Goal: Task Accomplishment & Management: Use online tool/utility

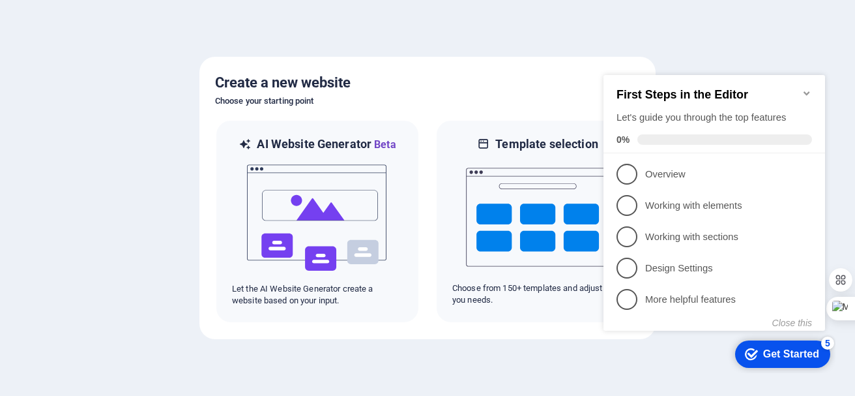
click at [807, 91] on icon "Minimize checklist" at bounding box center [807, 93] width 6 height 4
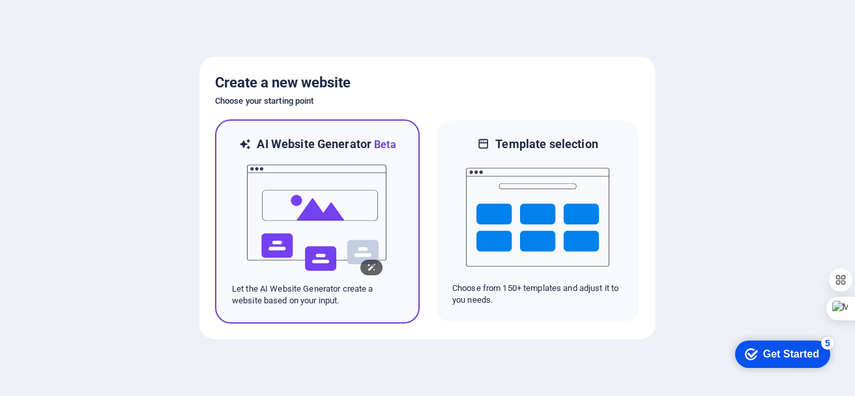
click at [317, 212] on img at bounding box center [317, 218] width 143 height 130
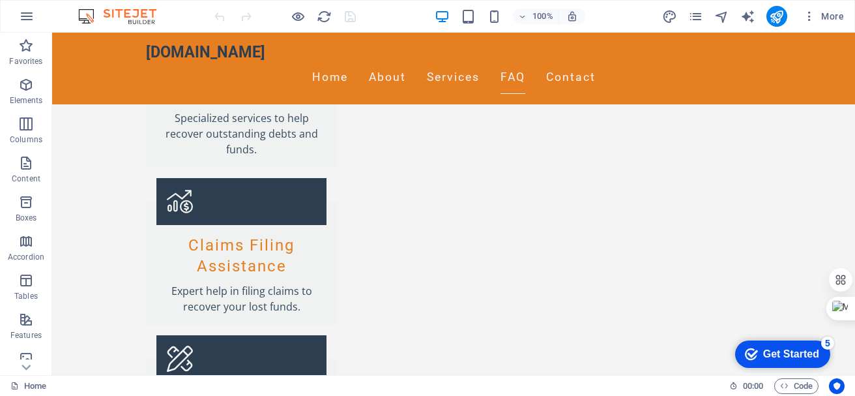
scroll to position [1448, 0]
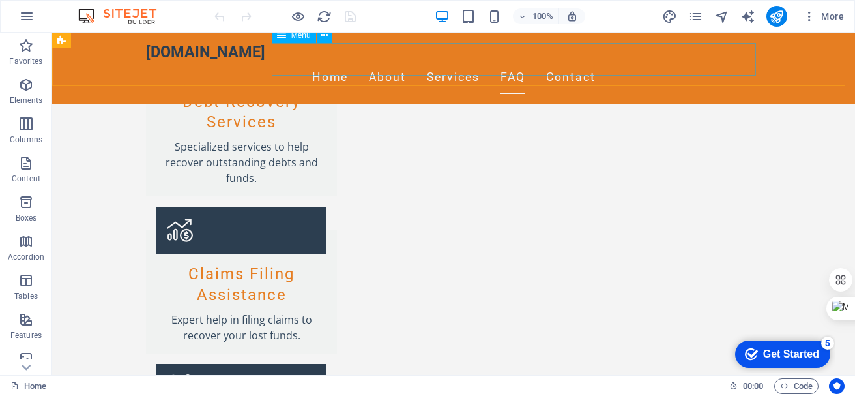
click at [641, 61] on nav "Home About Services FAQ Contact" at bounding box center [453, 77] width 615 height 33
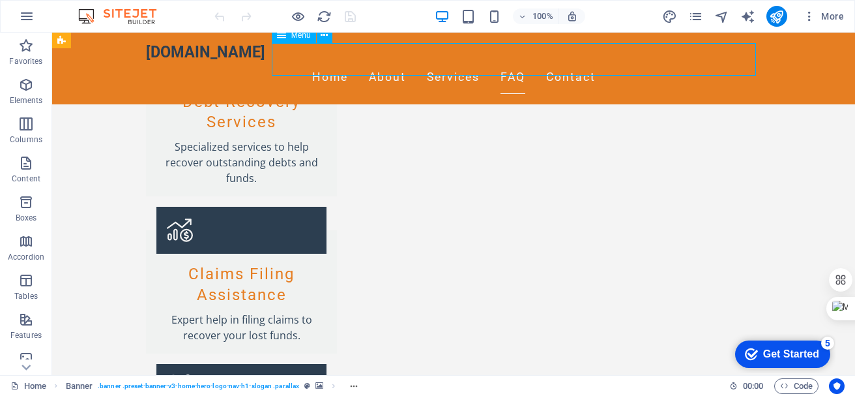
click at [637, 61] on nav "Home About Services FAQ Contact" at bounding box center [453, 77] width 615 height 33
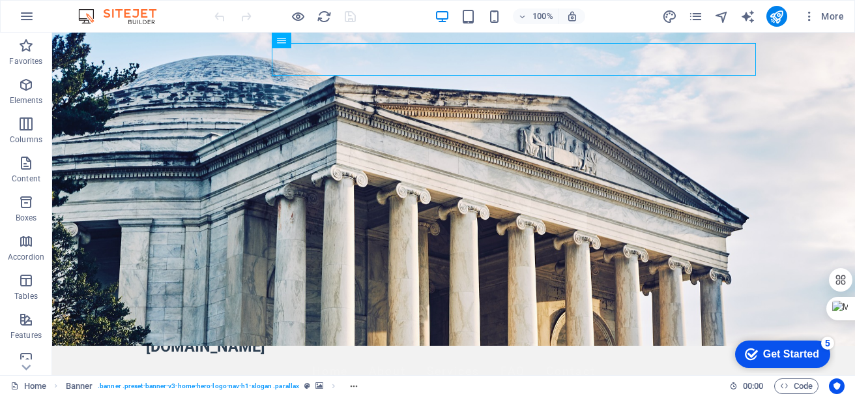
scroll to position [0, 0]
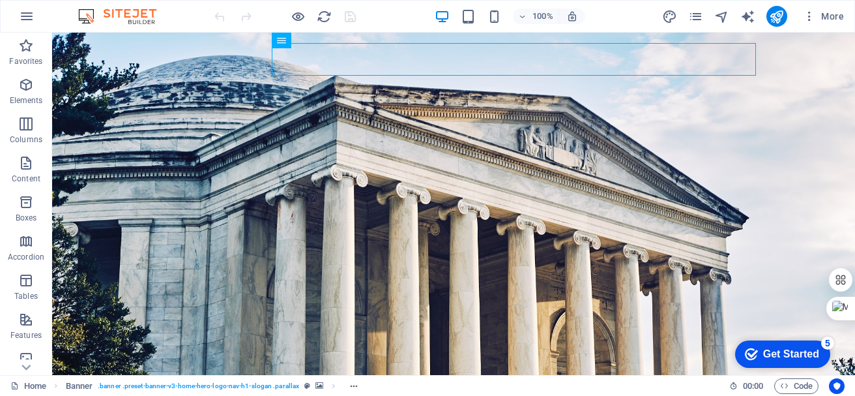
drag, startPoint x: 853, startPoint y: 246, endPoint x: 905, endPoint y: 55, distance: 197.4
click at [839, 10] on span "More" at bounding box center [823, 16] width 41 height 13
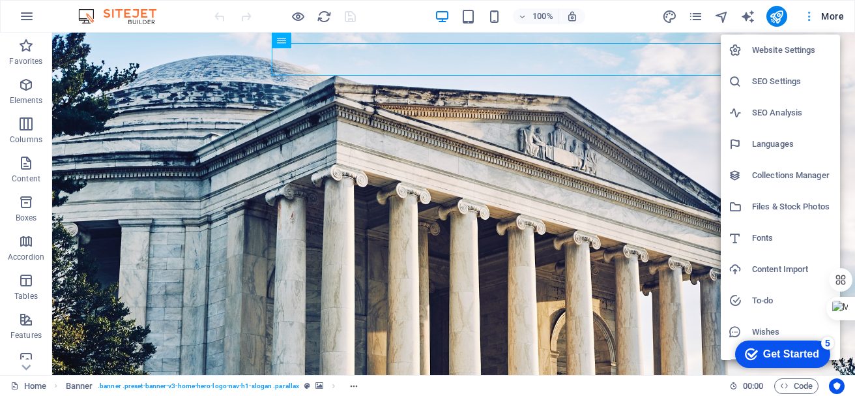
click at [839, 10] on div at bounding box center [427, 198] width 855 height 396
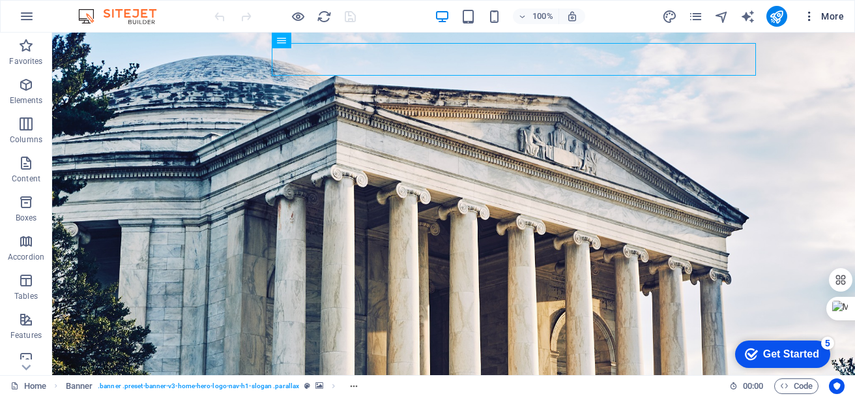
click at [835, 18] on span "More" at bounding box center [823, 16] width 41 height 13
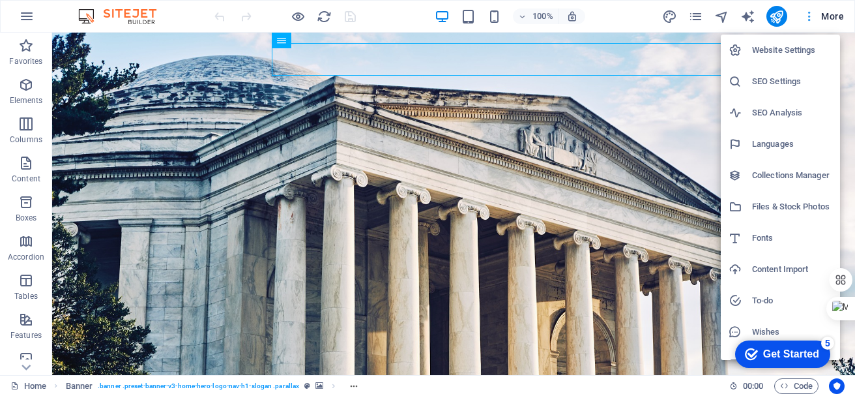
click at [835, 18] on div at bounding box center [427, 198] width 855 height 396
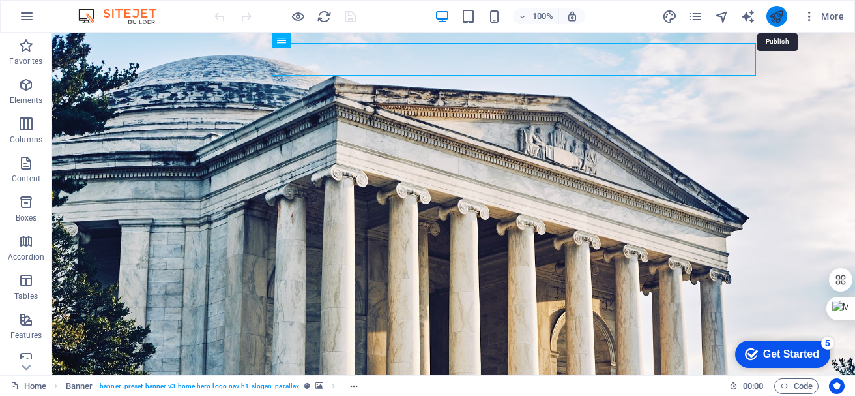
click at [779, 15] on icon "publish" at bounding box center [776, 16] width 15 height 15
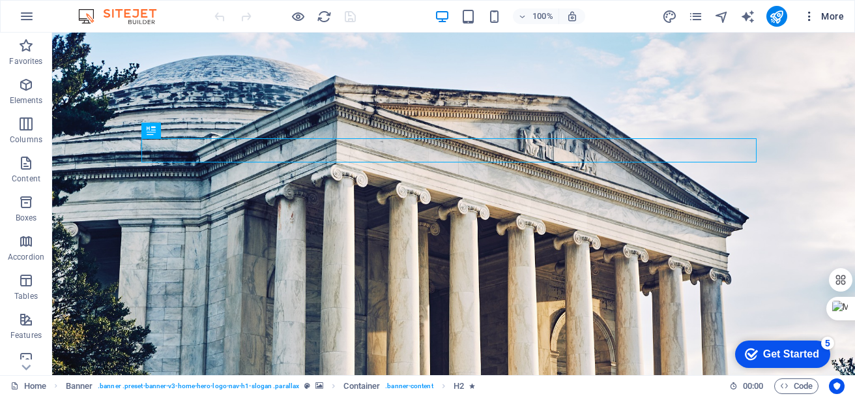
click at [838, 14] on span "More" at bounding box center [823, 16] width 41 height 13
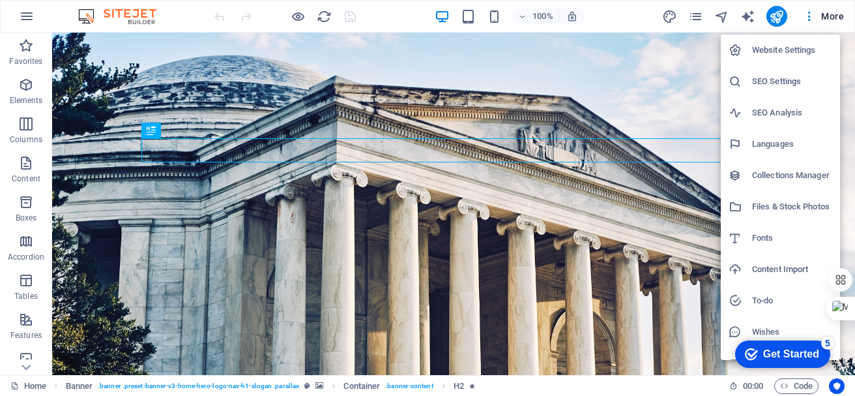
click at [753, 14] on div at bounding box center [427, 198] width 855 height 396
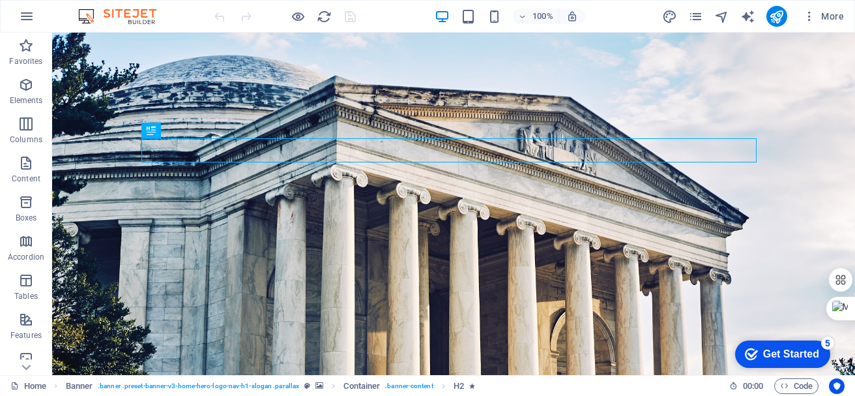
click at [753, 14] on div "Website Settings SEO Settings SEO Analysis Languages Collections Manager Files …" at bounding box center [427, 202] width 855 height 388
click at [753, 14] on icon "text_generator" at bounding box center [748, 16] width 15 height 15
select select "English"
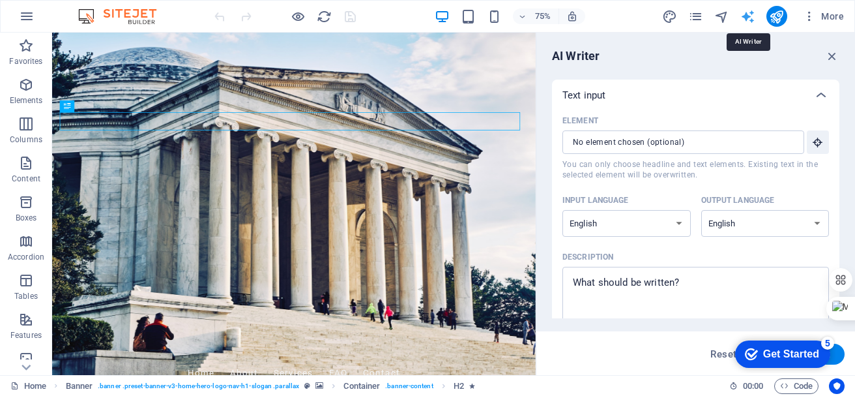
click at [753, 14] on icon "text_generator" at bounding box center [748, 16] width 15 height 15
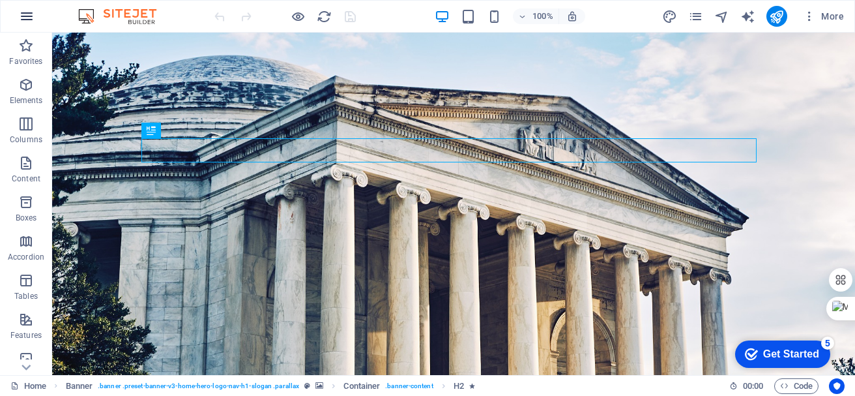
click at [27, 13] on icon "button" at bounding box center [27, 16] width 16 height 16
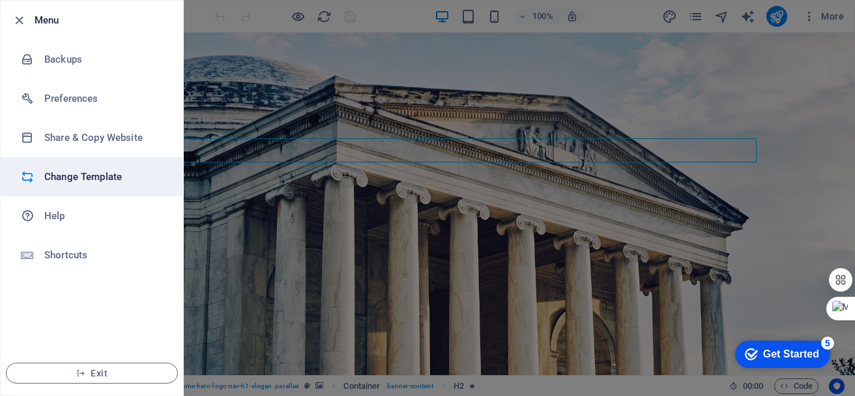
click at [102, 175] on h6 "Change Template" at bounding box center [104, 177] width 121 height 16
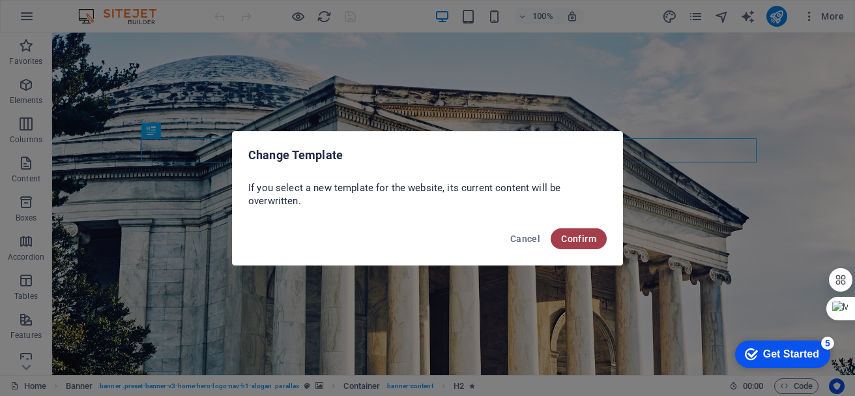
click at [574, 235] on span "Confirm" at bounding box center [578, 238] width 35 height 10
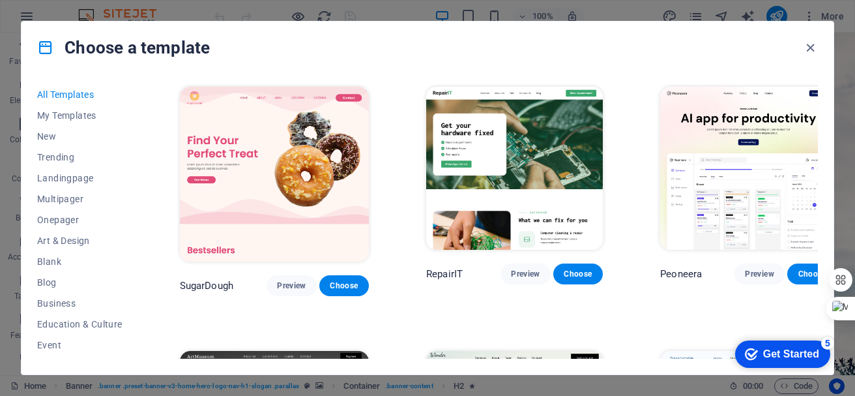
click at [819, 89] on div "All Templates My Templates New Trending Landingpage Multipager Onepager Art & D…" at bounding box center [428, 224] width 812 height 301
drag, startPoint x: 819, startPoint y: 89, endPoint x: 817, endPoint y: 130, distance: 40.4
click at [817, 130] on div "All Templates My Templates New Trending Landingpage Multipager Onepager Art & D…" at bounding box center [428, 224] width 812 height 301
drag, startPoint x: 137, startPoint y: 110, endPoint x: 113, endPoint y: 248, distance: 140.8
click at [113, 248] on div "All Templates My Templates New Trending Landingpage Multipager Onepager Art & D…" at bounding box center [87, 221] width 101 height 274
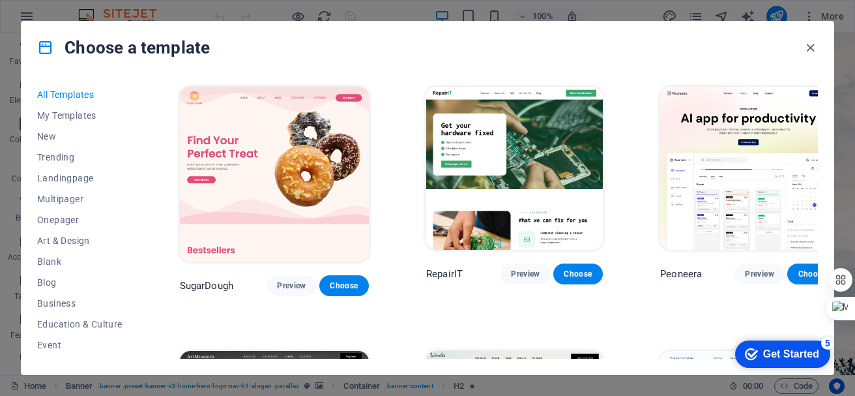
drag, startPoint x: 141, startPoint y: 218, endPoint x: 139, endPoint y: 249, distance: 30.7
click at [139, 249] on div "All Templates My Templates New Trending Landingpage Multipager Onepager Art & D…" at bounding box center [428, 224] width 812 height 301
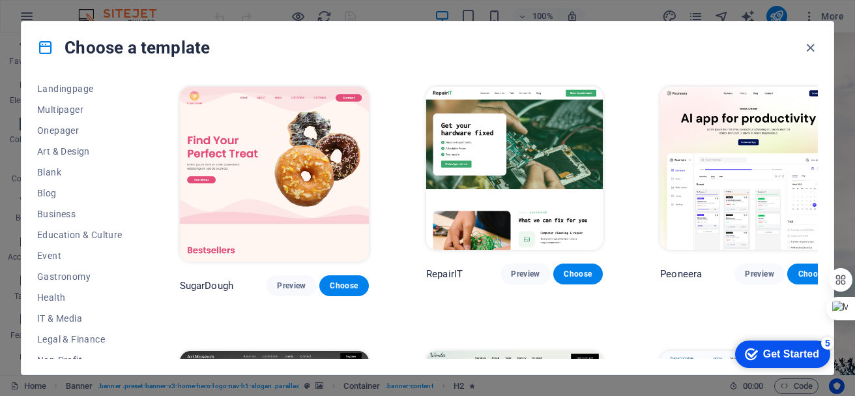
scroll to position [247, 0]
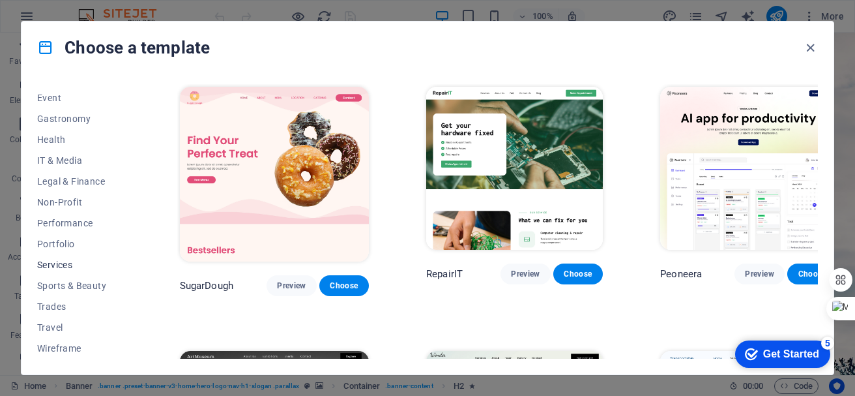
click at [55, 262] on span "Services" at bounding box center [79, 264] width 85 height 10
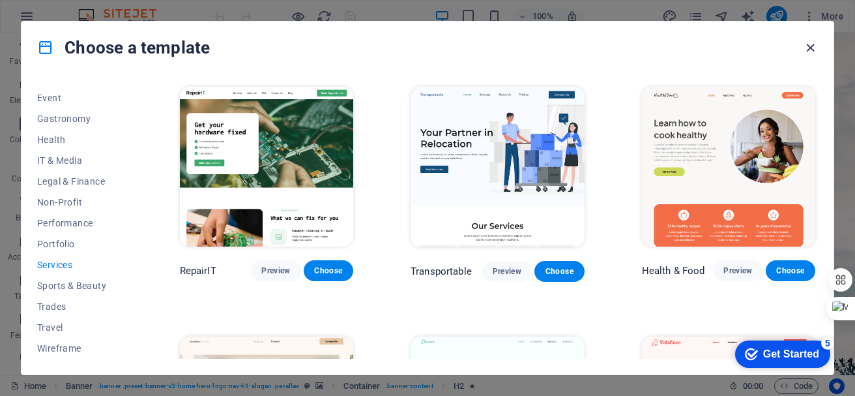
click at [810, 47] on icon "button" at bounding box center [810, 47] width 15 height 15
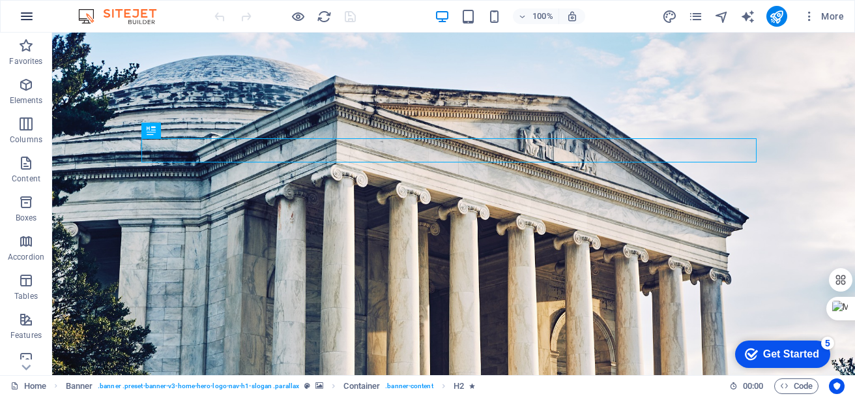
click at [25, 13] on icon "button" at bounding box center [27, 16] width 16 height 16
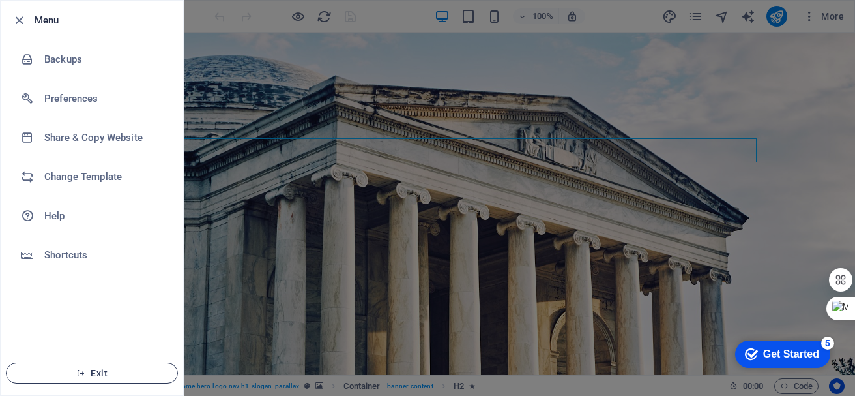
click at [96, 369] on span "Exit" at bounding box center [92, 373] width 150 height 10
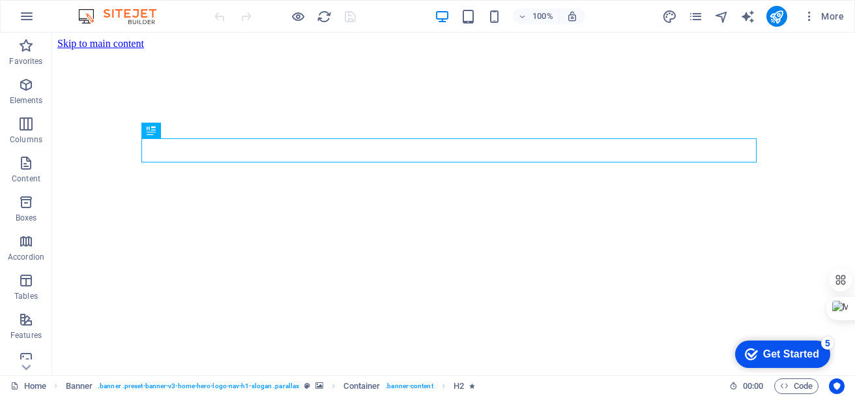
click at [766, 348] on div "Get Started" at bounding box center [791, 354] width 56 height 12
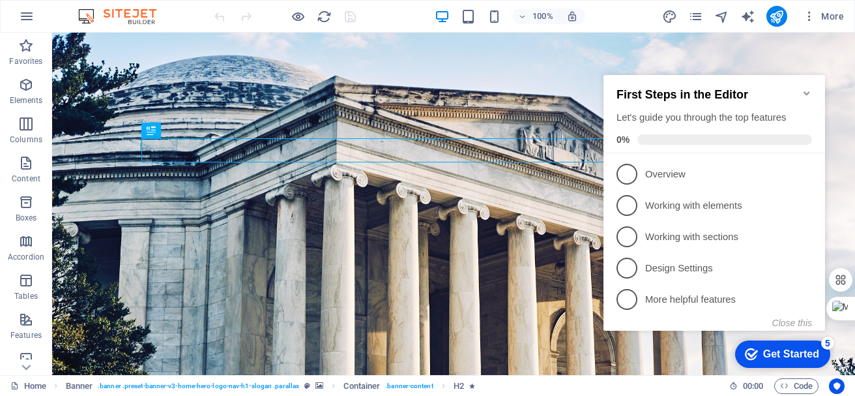
click at [809, 88] on icon "Minimize checklist" at bounding box center [807, 93] width 10 height 10
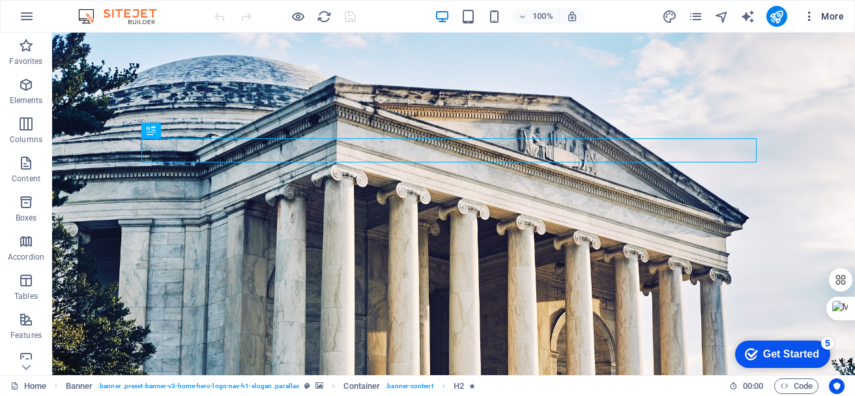
click at [832, 10] on span "More" at bounding box center [823, 16] width 41 height 13
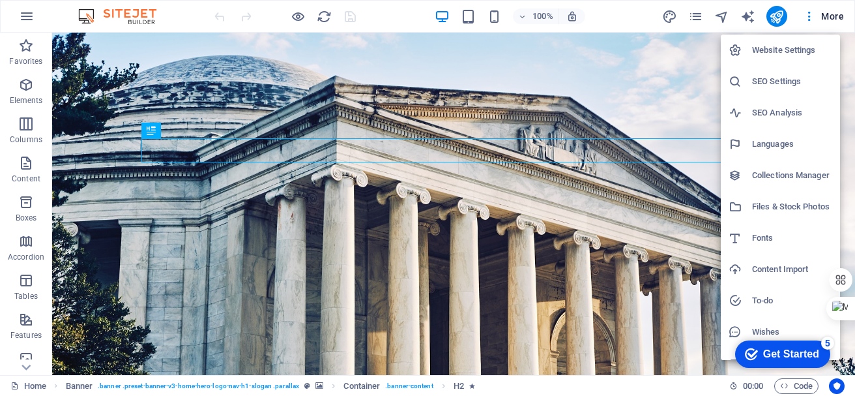
click at [759, 267] on h6 "Content Import" at bounding box center [792, 269] width 80 height 16
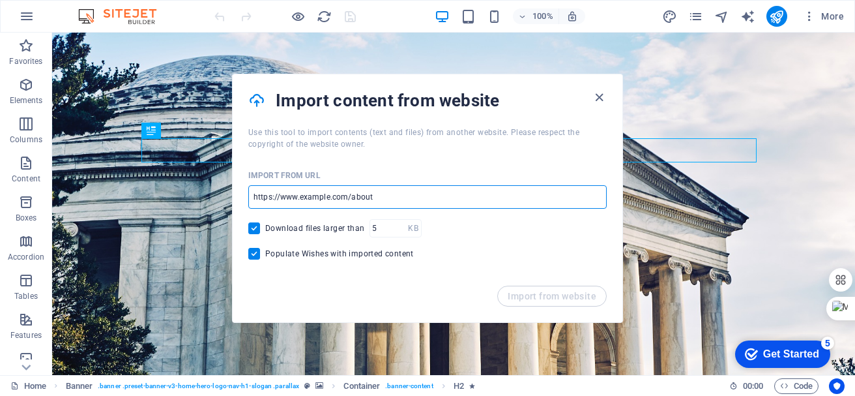
paste input "https://restitutionlimited.com/asset-and-debt-recovery-global-services/?gad_sou…"
type input "https://restitutionlimited.com/asset-and-debt-recovery-global-services/?gad_sou…"
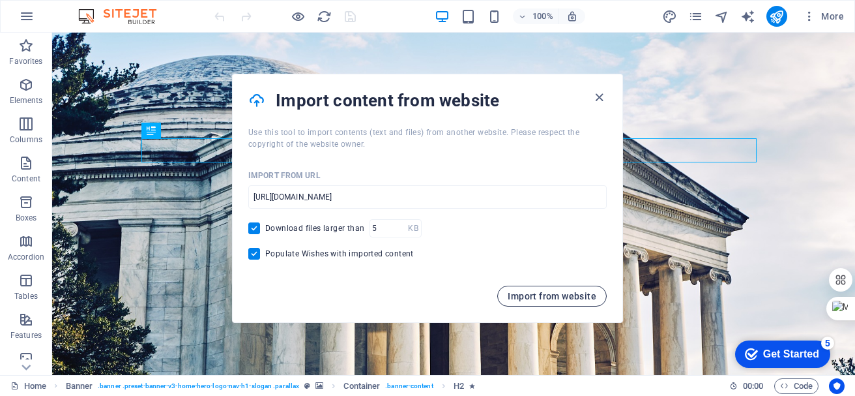
click at [566, 300] on span "Import from website" at bounding box center [552, 296] width 89 height 10
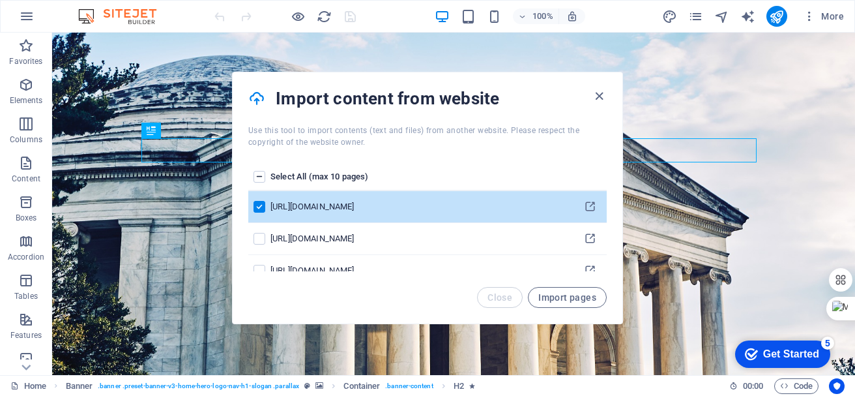
drag, startPoint x: 608, startPoint y: 183, endPoint x: 606, endPoint y: 214, distance: 32.0
click at [606, 214] on div "Select All (max 10 pages) https://restitutionlimited.com/asset-and-debt-recover…" at bounding box center [428, 217] width 390 height 139
drag, startPoint x: 607, startPoint y: 188, endPoint x: 602, endPoint y: 222, distance: 34.3
click at [602, 222] on div "Select All (max 10 pages) https://restitutionlimited.com/asset-and-debt-recover…" at bounding box center [428, 217] width 390 height 139
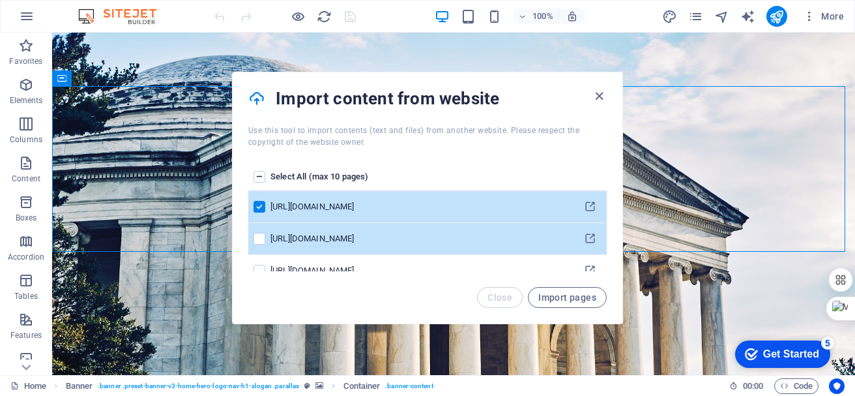
click at [377, 240] on div "https://restitutionlimited.com" at bounding box center [420, 239] width 298 height 12
click at [259, 239] on label "pages list" at bounding box center [260, 239] width 12 height 12
click at [0, 0] on input "pages list" at bounding box center [0, 0] width 0 height 0
click at [261, 271] on div "Select All (max 10 pages) https://restitutionlimited.com/asset-and-debt-recover…" at bounding box center [428, 217] width 390 height 139
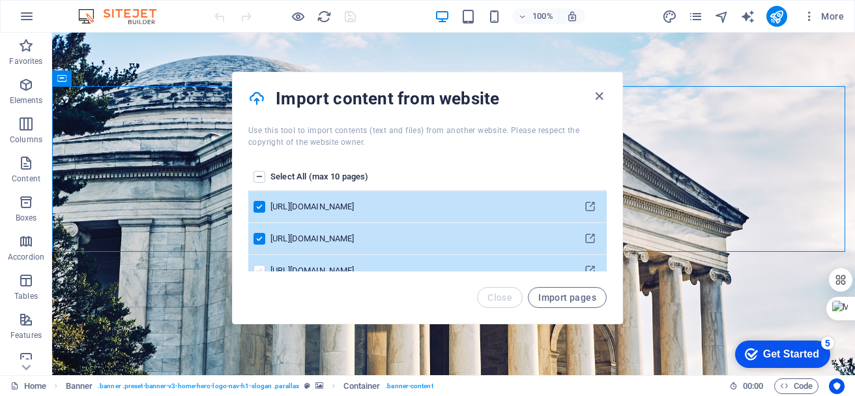
click at [261, 269] on label "pages list" at bounding box center [260, 271] width 12 height 12
click at [0, 0] on input "pages list" at bounding box center [0, 0] width 0 height 0
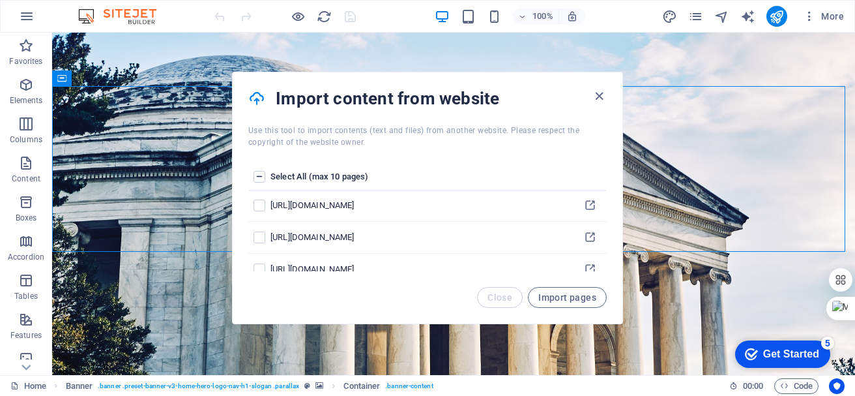
scroll to position [226, 0]
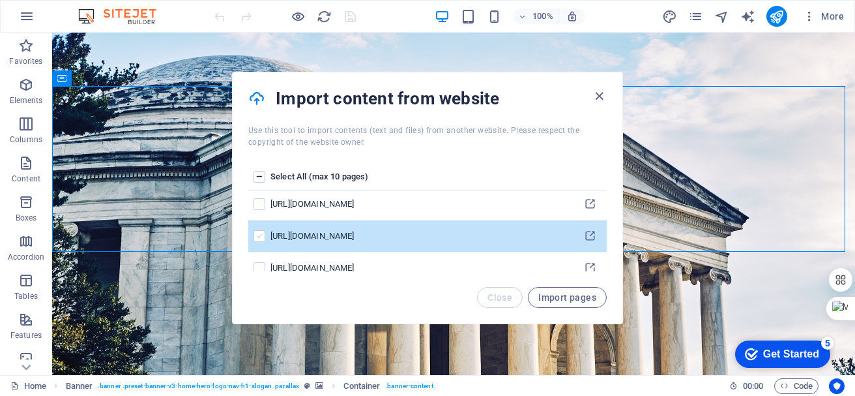
click at [256, 235] on label "pages list" at bounding box center [260, 236] width 12 height 12
click at [0, 0] on input "pages list" at bounding box center [0, 0] width 0 height 0
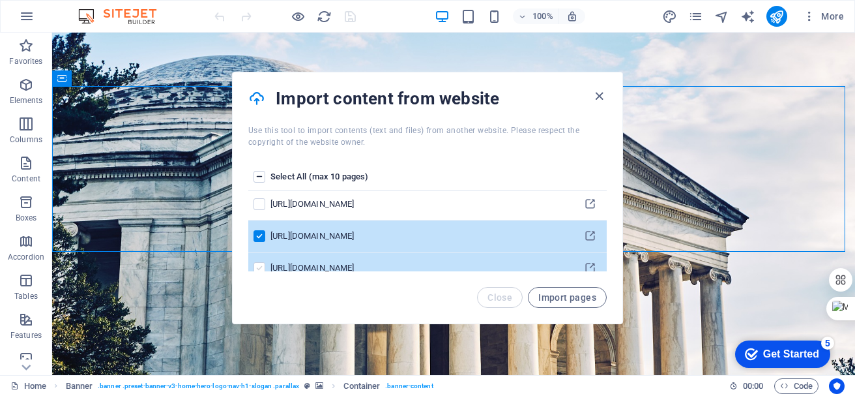
click at [258, 265] on label "pages list" at bounding box center [260, 268] width 12 height 12
click at [0, 0] on input "pages list" at bounding box center [0, 0] width 0 height 0
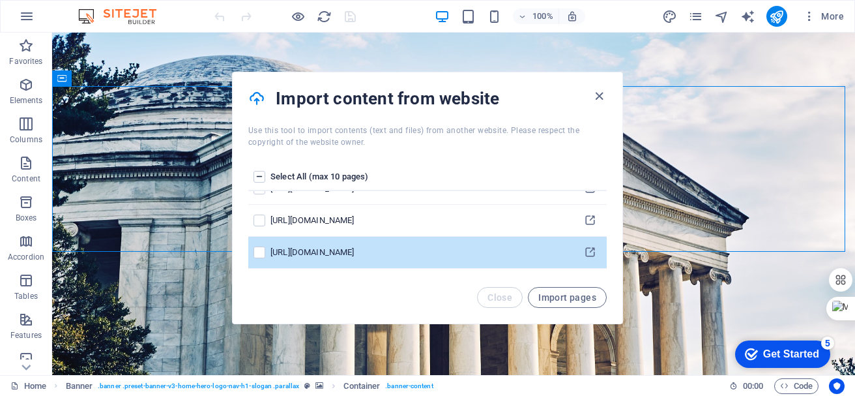
scroll to position [0, 0]
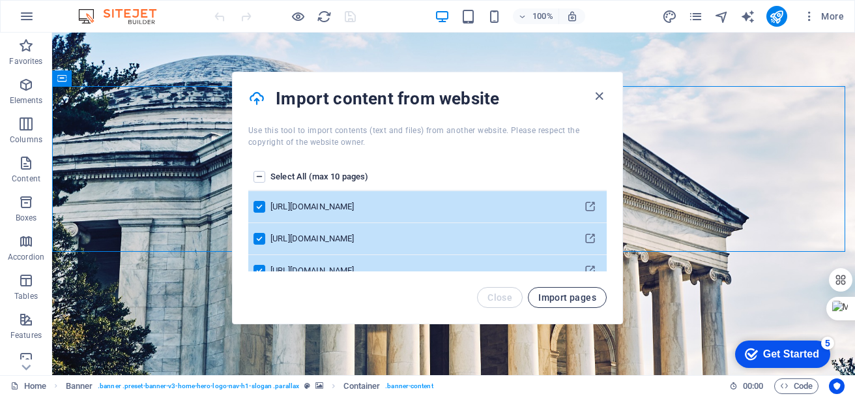
click at [566, 295] on span "Import pages" at bounding box center [567, 297] width 58 height 10
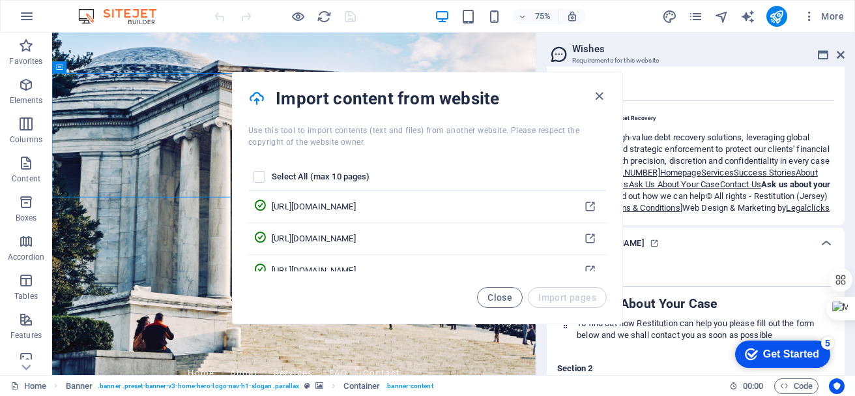
scroll to position [10106, 0]
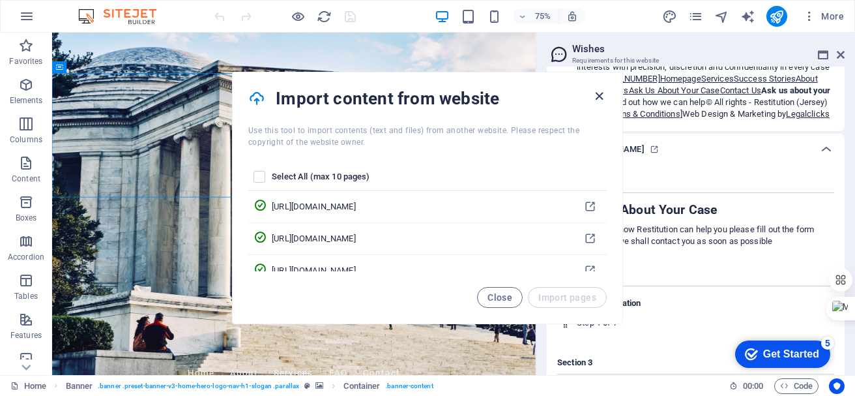
click at [600, 98] on icon "button" at bounding box center [599, 96] width 15 height 15
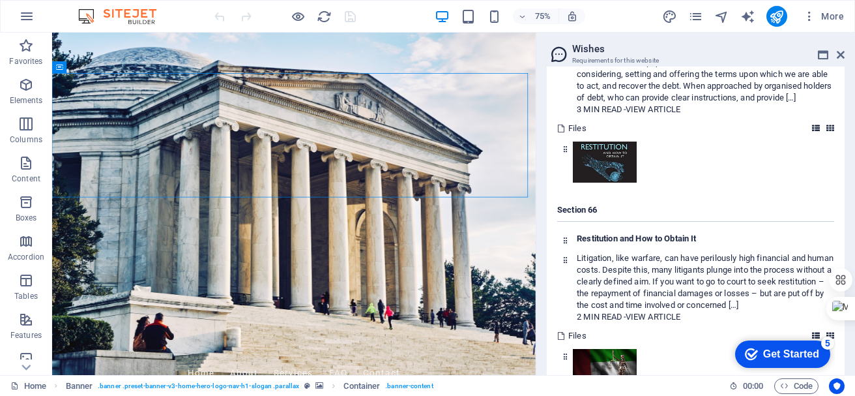
scroll to position [7694, 0]
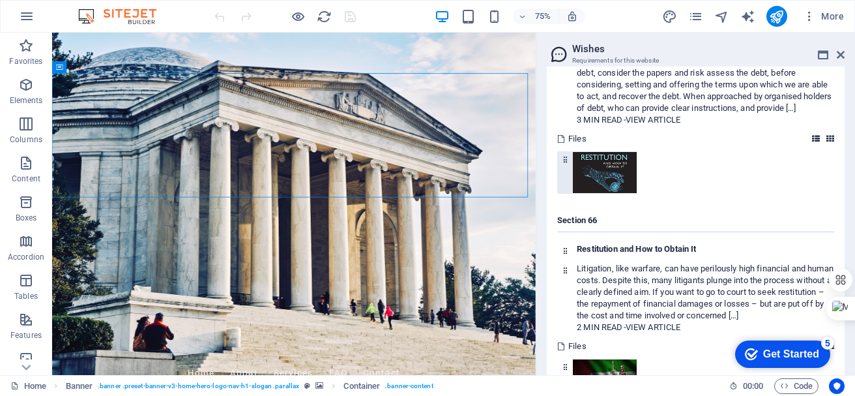
click at [612, 177] on img at bounding box center [605, 172] width 64 height 41
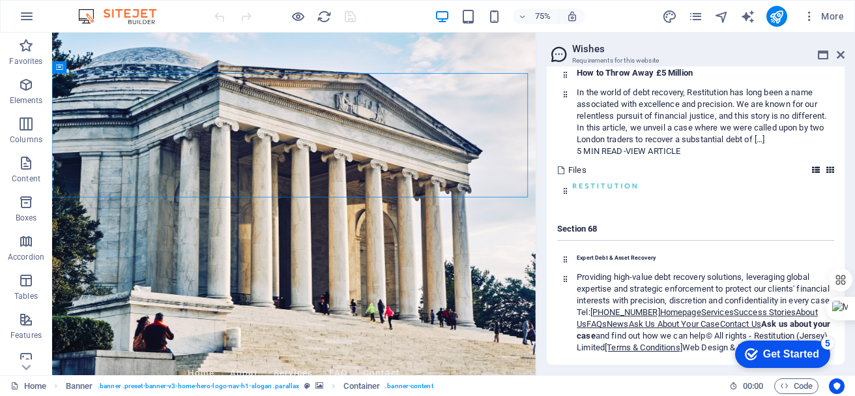
scroll to position [18206, 0]
click at [567, 255] on icon at bounding box center [565, 259] width 8 height 8
click at [629, 307] on link "+44 (0) 1534 620500" at bounding box center [626, 312] width 70 height 10
drag, startPoint x: 656, startPoint y: 299, endPoint x: 632, endPoint y: 287, distance: 27.7
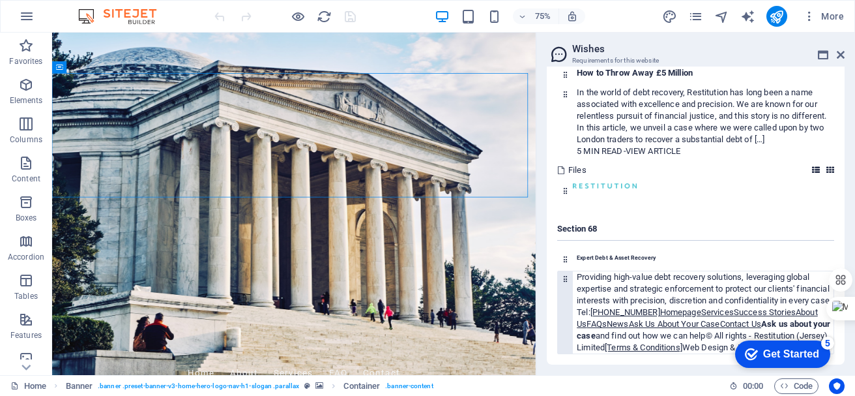
click at [632, 287] on p "Providing high-value debt recovery solutions, leveraging global expertise and s…" at bounding box center [705, 288] width 257 height 35
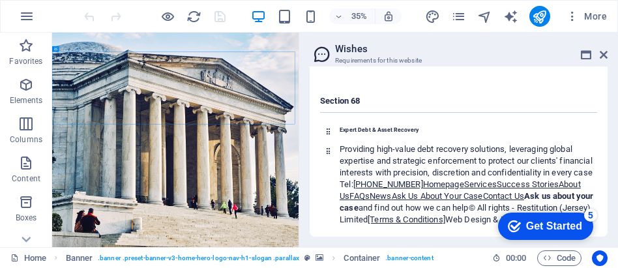
scroll to position [18333, 0]
click at [533, 226] on div "Get Started" at bounding box center [554, 226] width 56 height 12
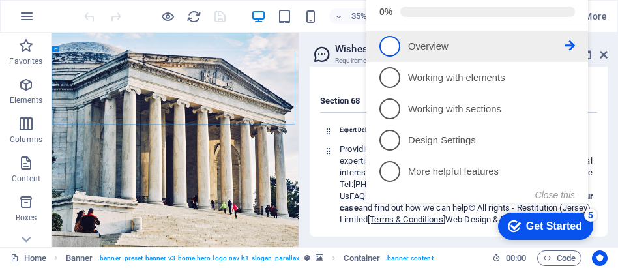
click at [388, 44] on span "1" at bounding box center [389, 46] width 21 height 21
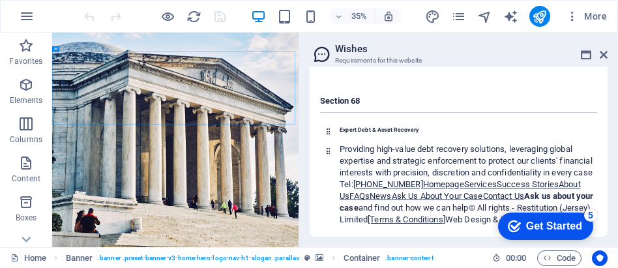
click at [531, 218] on div "checkmark Get Started 5" at bounding box center [545, 226] width 95 height 27
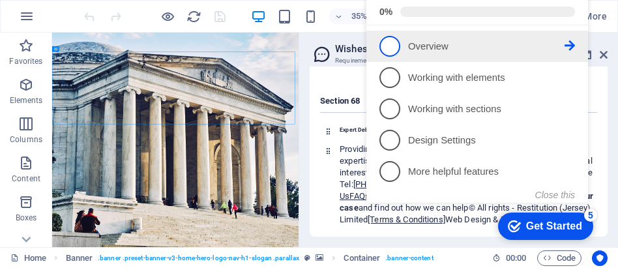
scroll to position [0, 0]
click at [465, 51] on p "Overview - incomplete" at bounding box center [486, 47] width 156 height 14
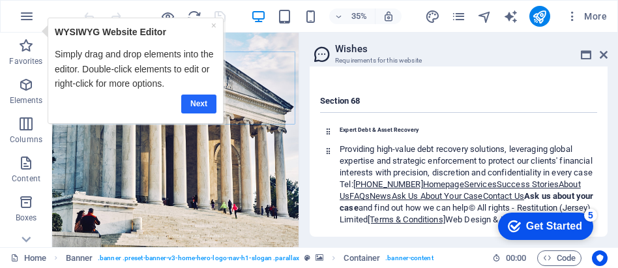
click at [203, 100] on link "Next" at bounding box center [198, 104] width 35 height 19
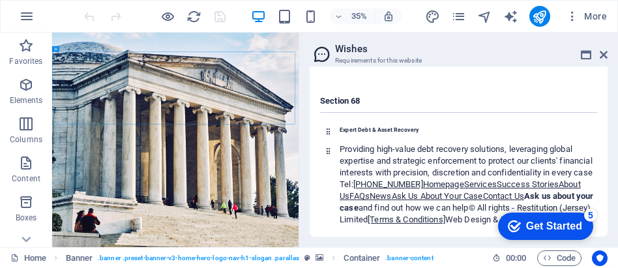
click at [544, 220] on div "Get Started" at bounding box center [554, 226] width 56 height 12
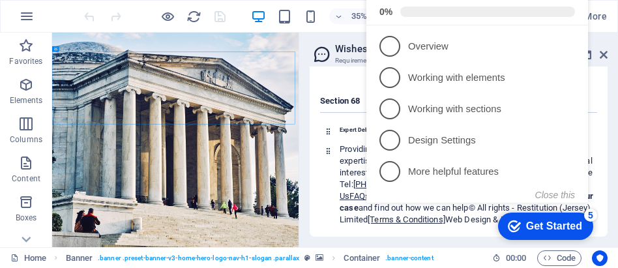
click at [606, 102] on div "Content Design Data Here you will find content that you can add to the website.…" at bounding box center [458, 156] width 319 height 181
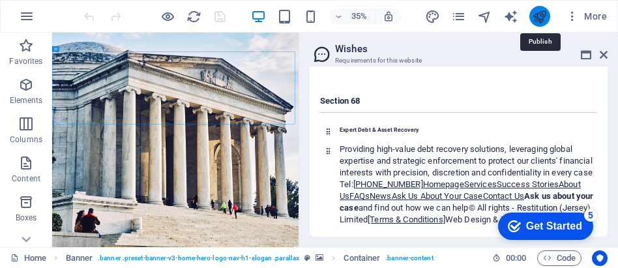
click at [542, 15] on icon "publish" at bounding box center [539, 16] width 15 height 15
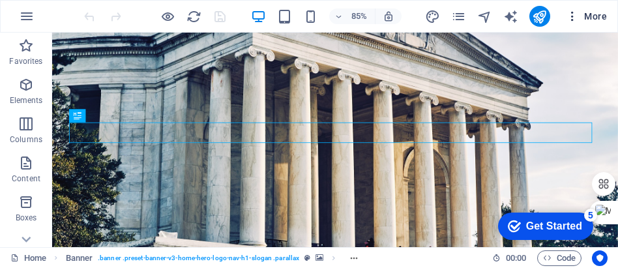
click at [591, 9] on button "More" at bounding box center [586, 16] width 51 height 21
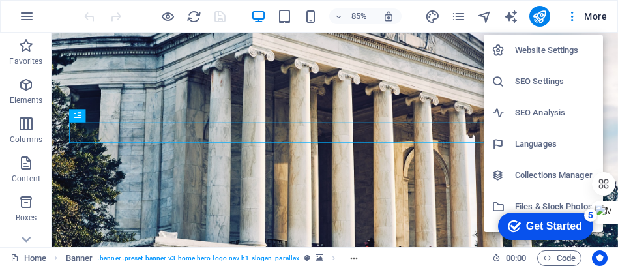
click at [26, 14] on div at bounding box center [309, 134] width 618 height 268
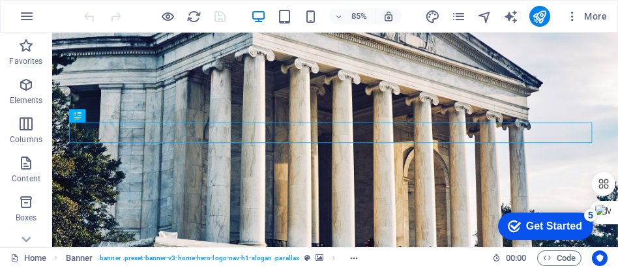
click at [26, 14] on icon "button" at bounding box center [27, 16] width 16 height 16
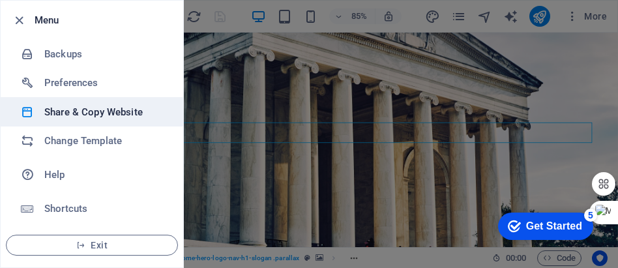
click at [115, 104] on h6 "Share & Copy Website" at bounding box center [104, 112] width 121 height 16
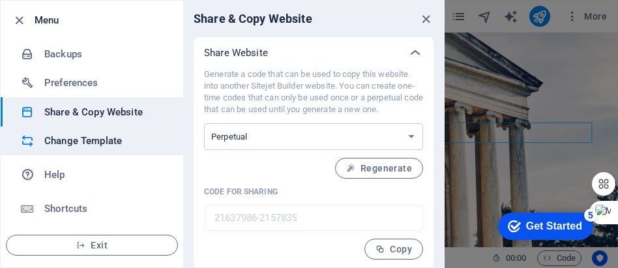
click at [92, 141] on h6 "Change Template" at bounding box center [104, 141] width 121 height 16
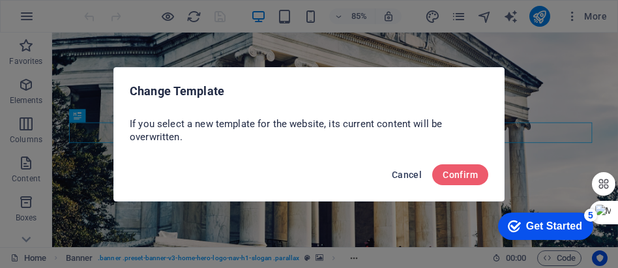
click at [412, 174] on span "Cancel" at bounding box center [407, 174] width 30 height 10
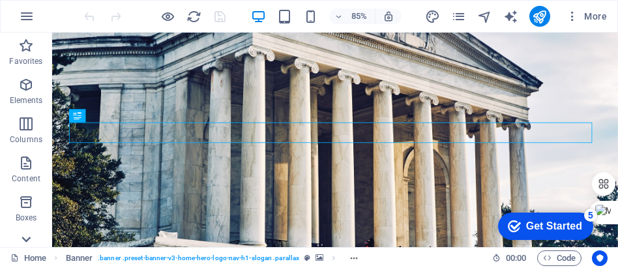
click at [23, 43] on icon at bounding box center [26, 40] width 9 height 6
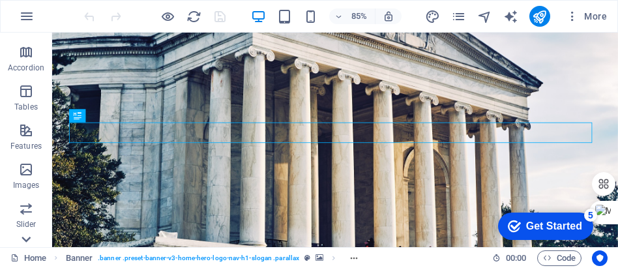
scroll to position [214, 0]
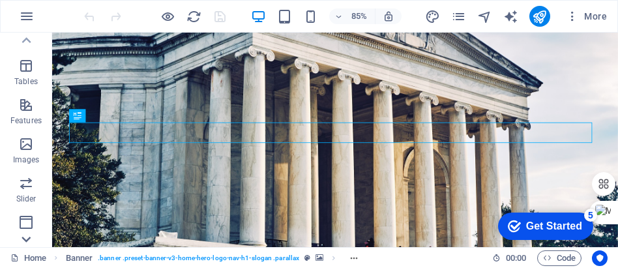
click at [23, 43] on icon at bounding box center [26, 40] width 9 height 6
click at [23, 239] on p "Collections" at bounding box center [26, 236] width 40 height 10
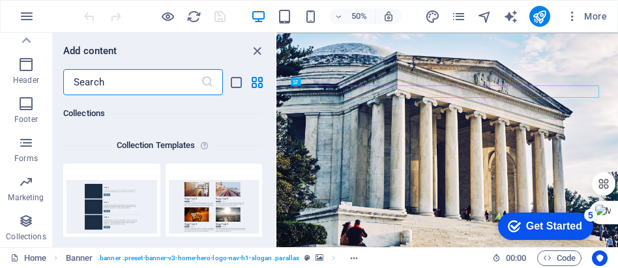
scroll to position [11933, 0]
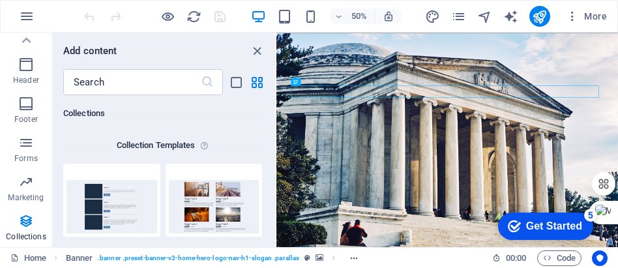
click at [23, 239] on p "Collections" at bounding box center [26, 236] width 40 height 10
click at [35, 153] on p "Forms" at bounding box center [25, 158] width 23 height 10
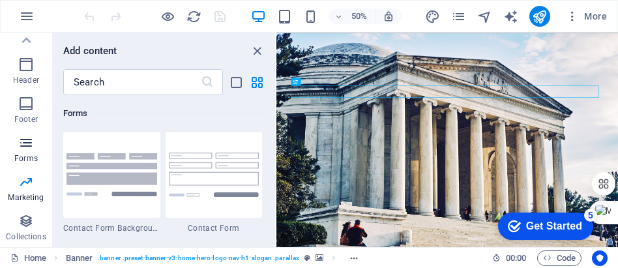
scroll to position [9517, 0]
click at [211, 183] on img at bounding box center [214, 175] width 91 height 44
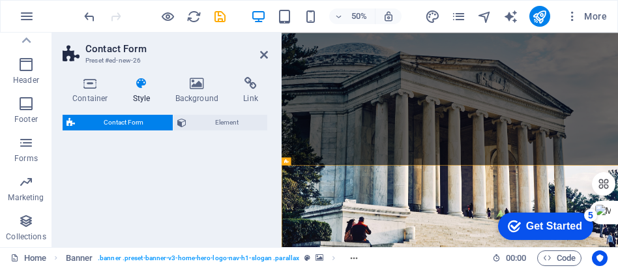
select select "rem"
select select "preset-contact-form-v3-default"
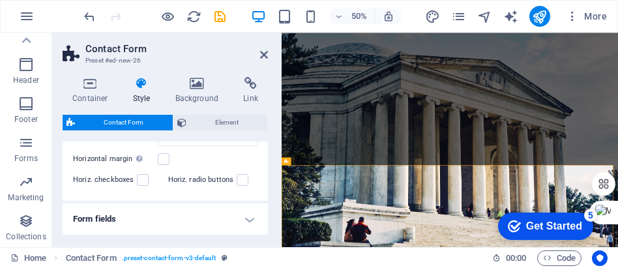
scroll to position [291, 0]
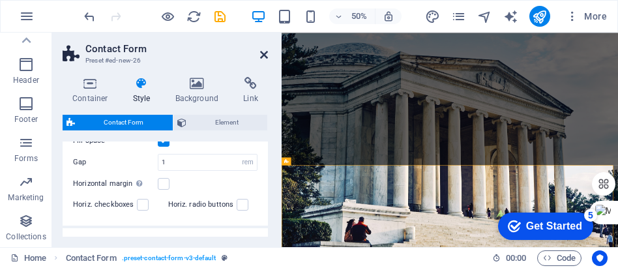
click at [264, 51] on icon at bounding box center [264, 55] width 8 height 10
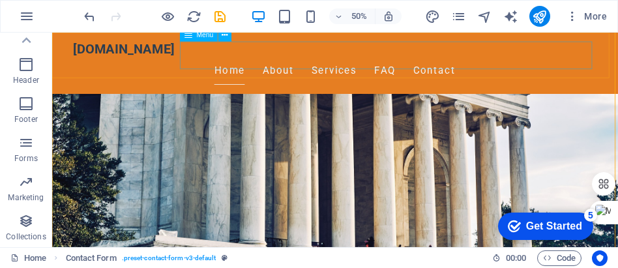
scroll to position [297, 0]
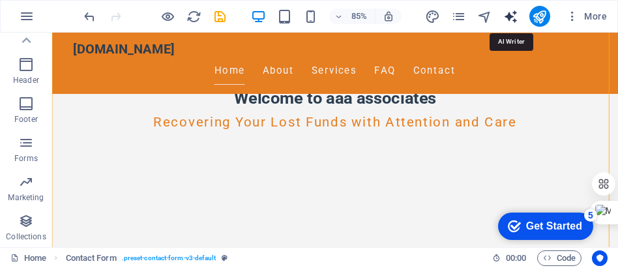
click at [505, 10] on icon "text_generator" at bounding box center [510, 16] width 15 height 15
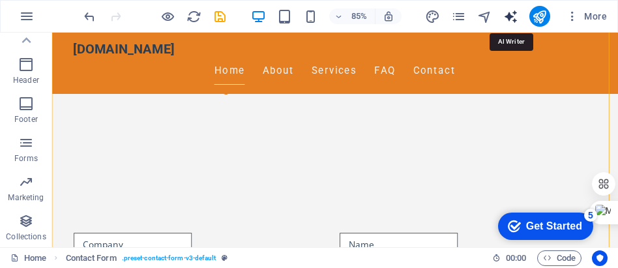
select select "English"
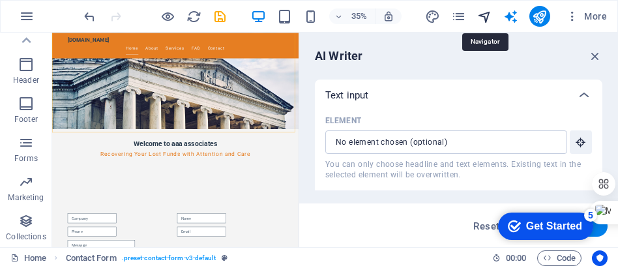
click at [488, 14] on icon "navigator" at bounding box center [484, 16] width 15 height 15
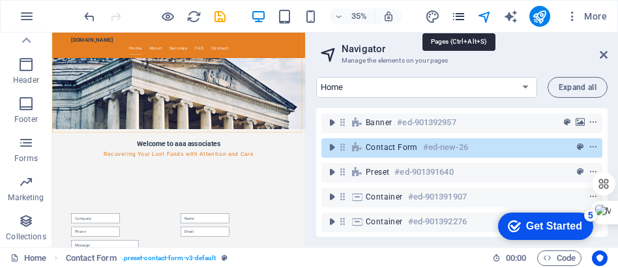
click at [463, 16] on icon "pages" at bounding box center [458, 16] width 15 height 15
